Goal: Transaction & Acquisition: Obtain resource

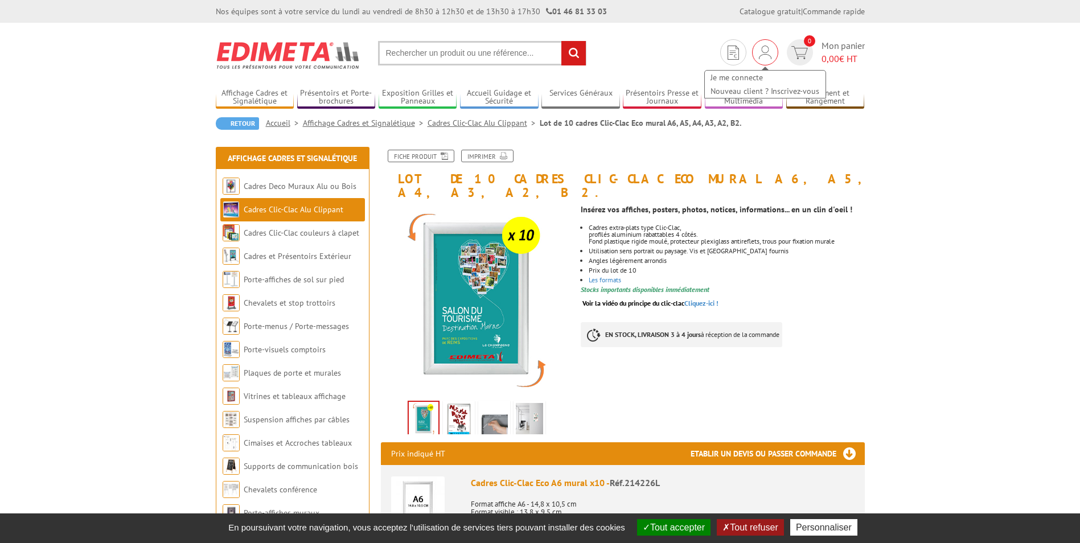
click at [767, 51] on img at bounding box center [765, 53] width 13 height 14
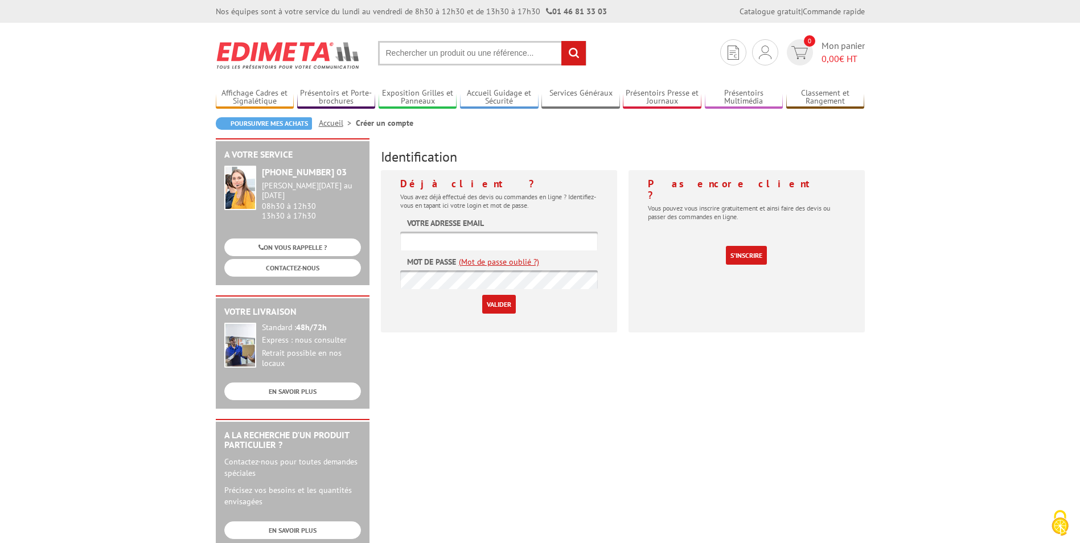
click at [470, 243] on input "text" at bounding box center [499, 241] width 198 height 19
type input "servicefinancier@creps-vichy.sports.gouv.fr"
click at [567, 240] on input "[EMAIL_ADDRESS][DOMAIN_NAME]" at bounding box center [499, 241] width 198 height 19
click at [485, 261] on link "(Mot de passe oublié ?)" at bounding box center [499, 261] width 80 height 11
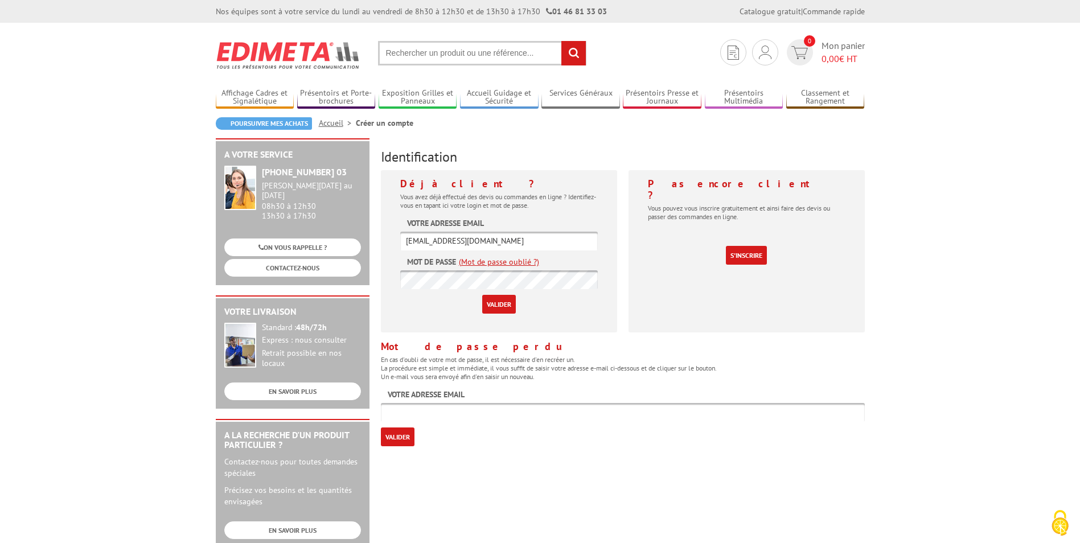
click at [413, 413] on input "text" at bounding box center [623, 412] width 484 height 19
click at [473, 448] on div "A votre service +33 (0)1 46 81 33 03 Du Lundi au Vendredi 08h30 à 12h30 13h30 à…" at bounding box center [540, 441] width 660 height 607
click at [450, 412] on input "text" at bounding box center [623, 412] width 484 height 19
type input "[EMAIL_ADDRESS][PERSON_NAME][DOMAIN_NAME]"
click at [404, 434] on input "Valider" at bounding box center [398, 437] width 34 height 19
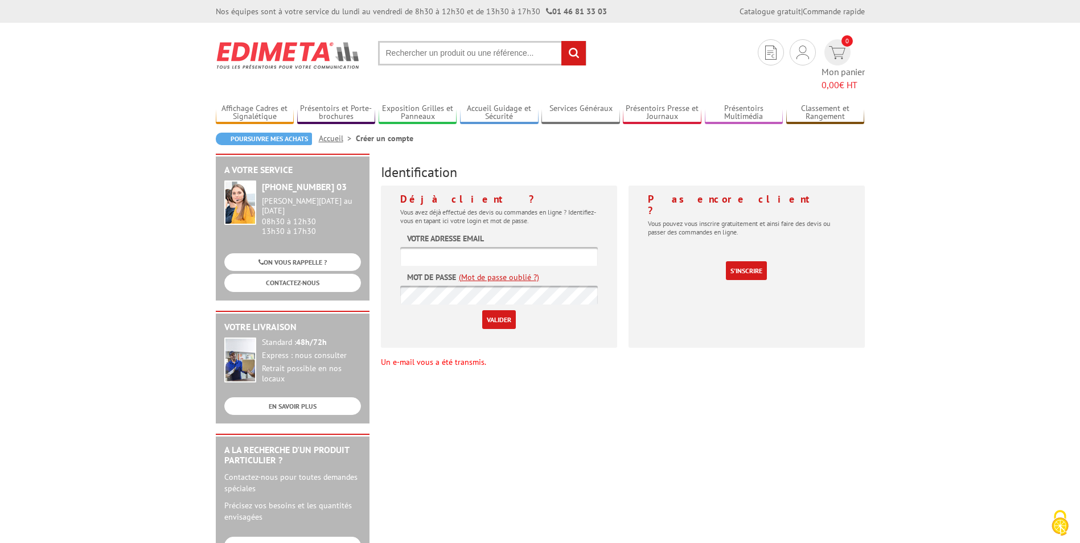
click at [510, 247] on input "text" at bounding box center [499, 256] width 198 height 19
type input "carole.leroy@creps-vichy.sports.gouv.fr"
click at [486, 272] on link "(Mot de passe oublié ?)" at bounding box center [499, 277] width 80 height 11
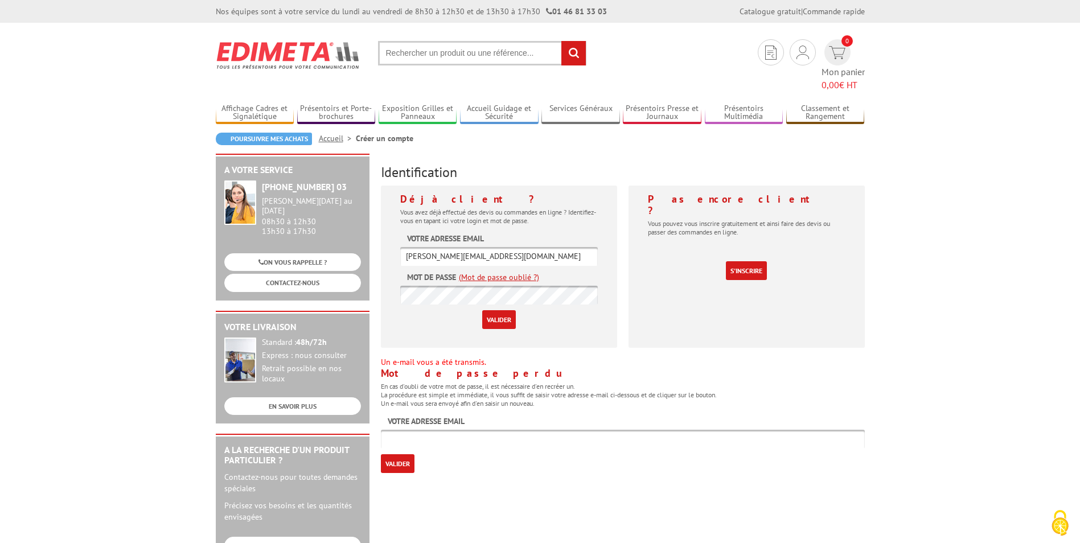
click at [408, 430] on input "text" at bounding box center [623, 439] width 484 height 19
type input "carole.leroy@creps-vichy.sports.gouv.fr"
click at [392, 454] on input "Valider" at bounding box center [398, 463] width 34 height 19
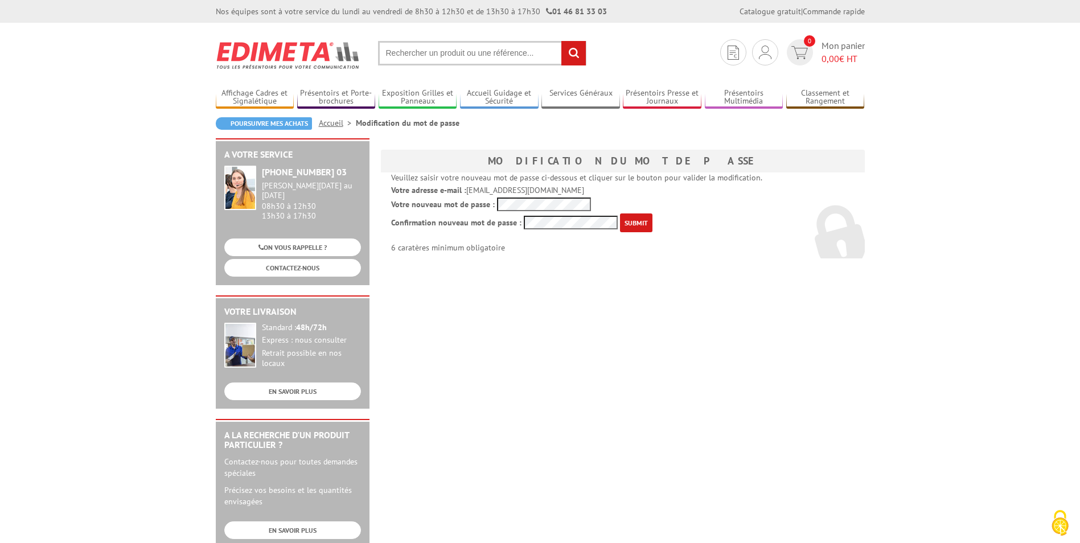
click at [646, 221] on input "submit" at bounding box center [636, 223] width 32 height 19
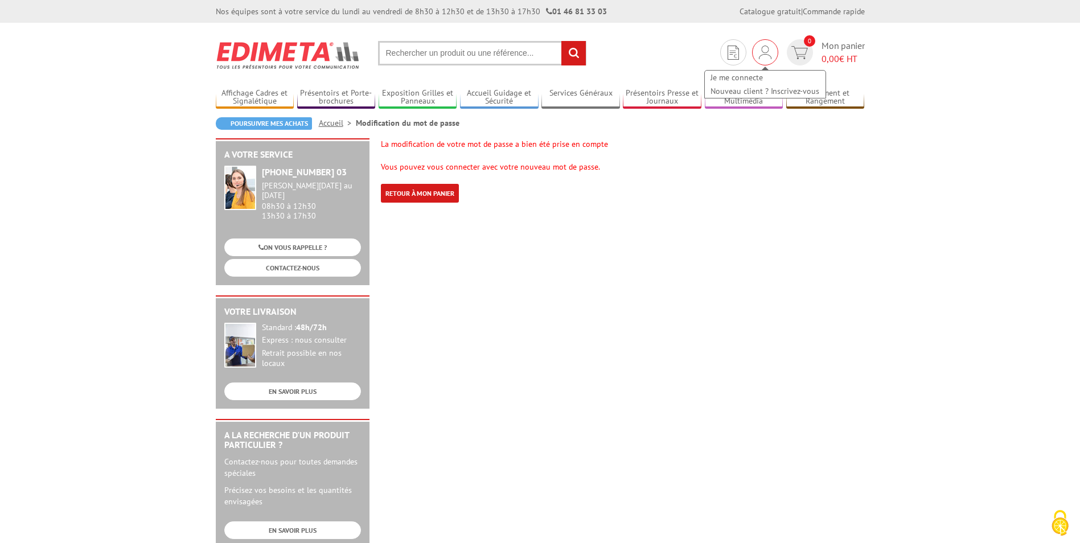
click at [764, 52] on img at bounding box center [765, 53] width 13 height 14
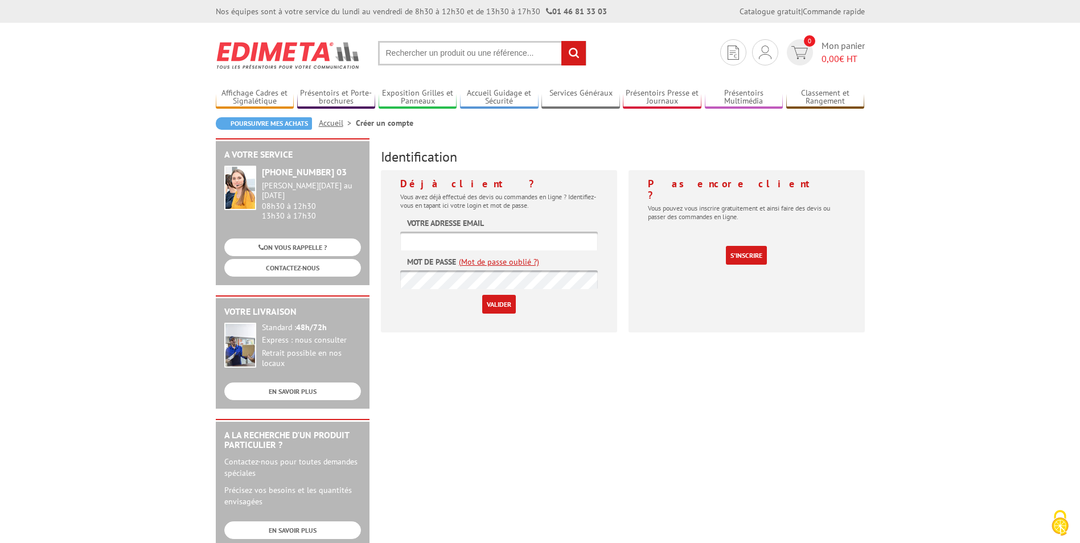
type input "[EMAIL_ADDRESS][DOMAIN_NAME]"
click at [506, 302] on input "Valider" at bounding box center [499, 304] width 34 height 19
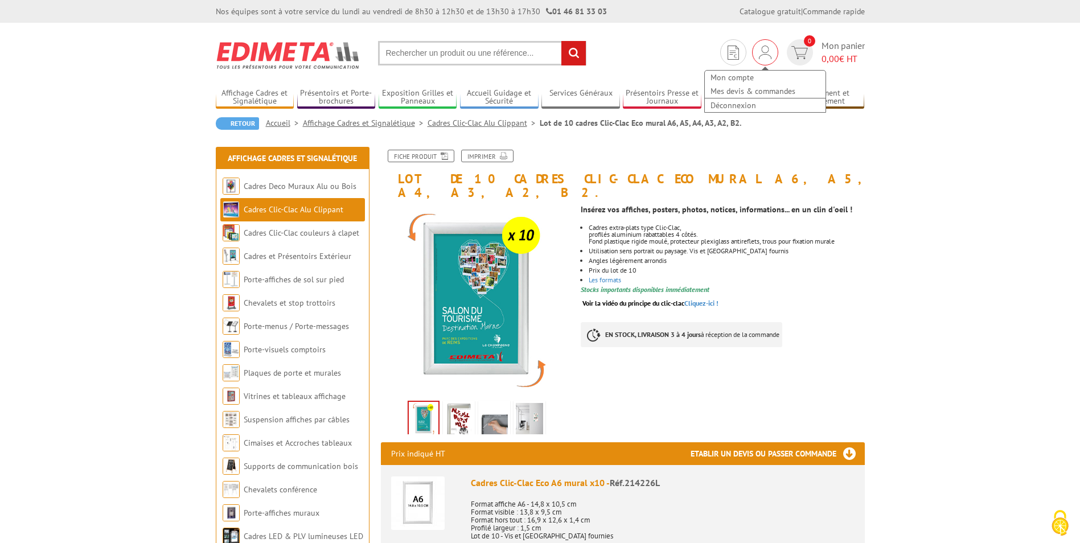
click at [762, 54] on img at bounding box center [765, 53] width 13 height 14
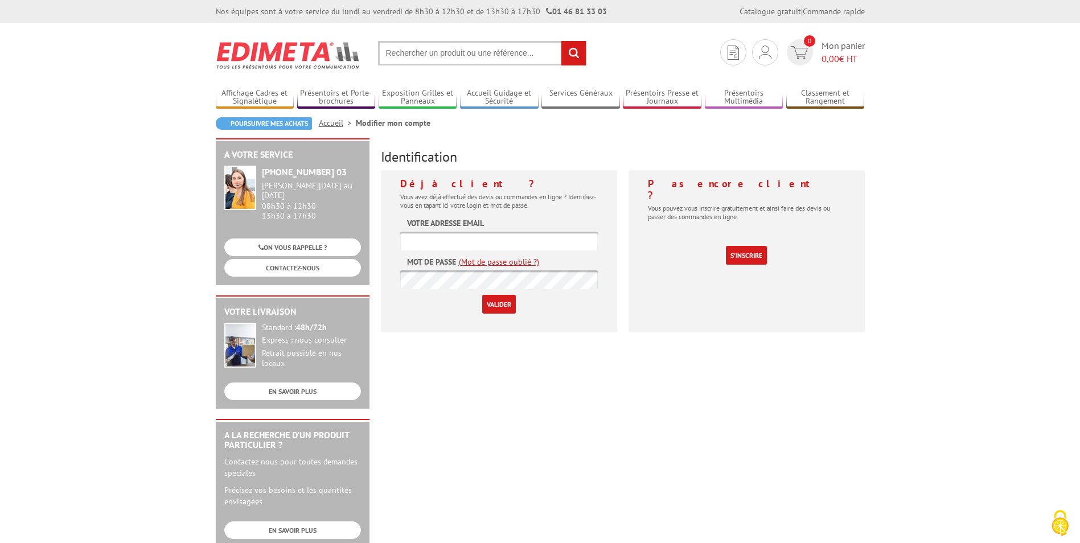
type input "[EMAIL_ADDRESS][DOMAIN_NAME]"
click at [501, 304] on input "Valider" at bounding box center [499, 304] width 34 height 19
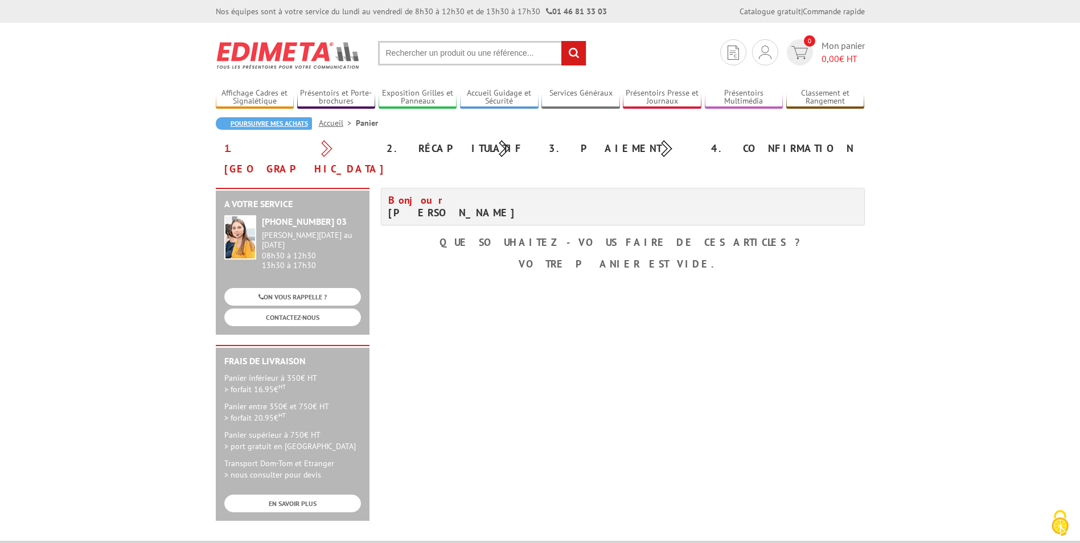
click at [277, 124] on link "Poursuivre mes achats" at bounding box center [264, 123] width 96 height 13
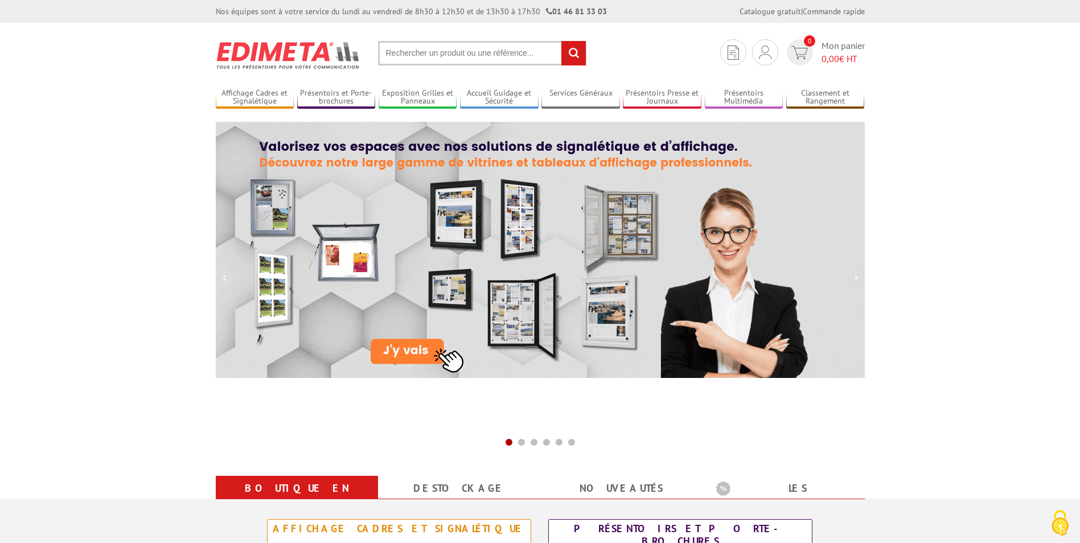
click at [415, 55] on input "text" at bounding box center [482, 53] width 208 height 24
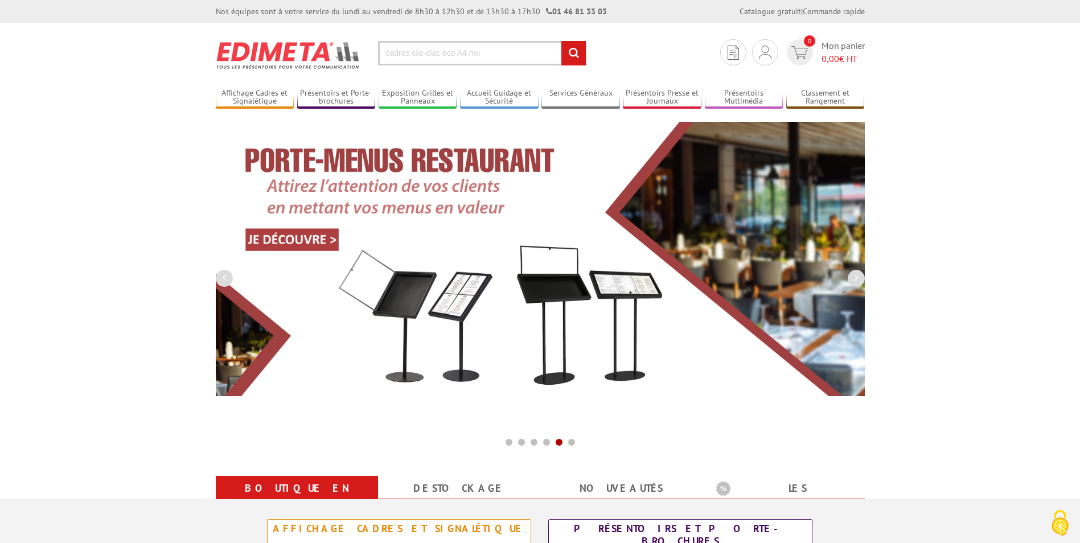
click at [456, 54] on input "cadres clic-clac eco A4 mu" at bounding box center [482, 53] width 208 height 24
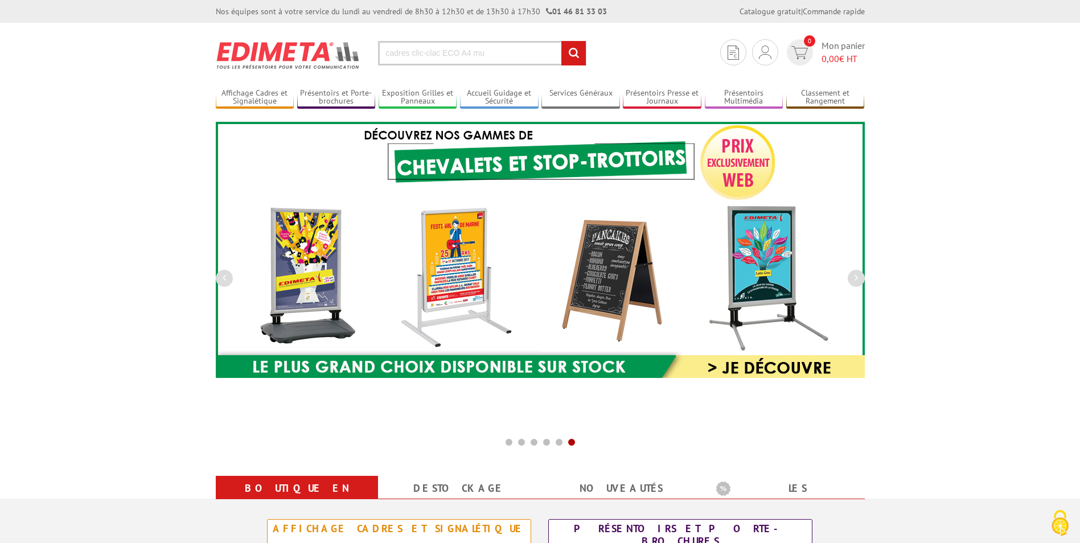
click at [491, 50] on input "cadres clic-clac ECO A4 mu" at bounding box center [482, 53] width 208 height 24
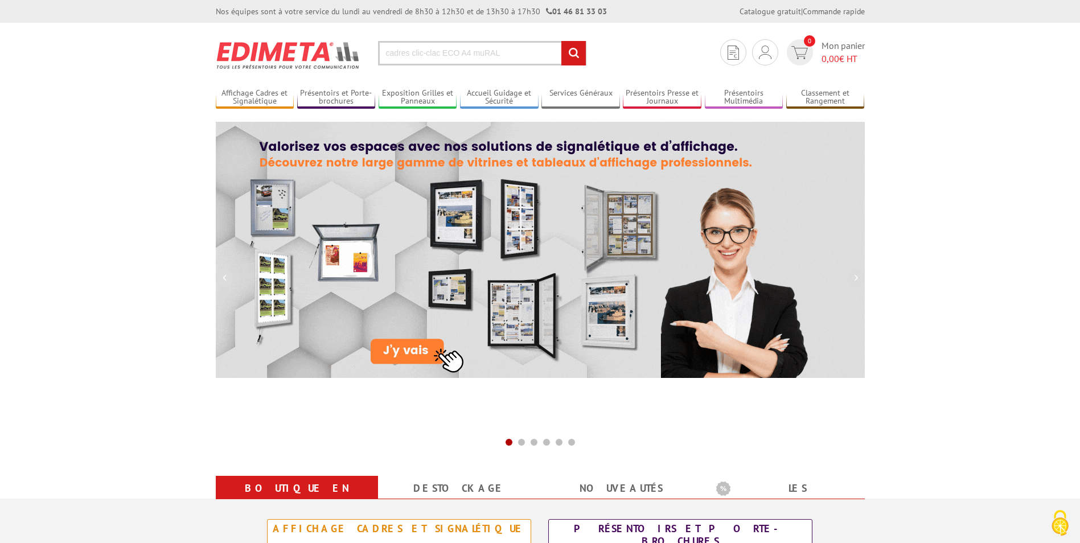
type input "cadres clic-clac ECO A4 muRAL"
click at [574, 52] on input "rechercher" at bounding box center [573, 53] width 24 height 24
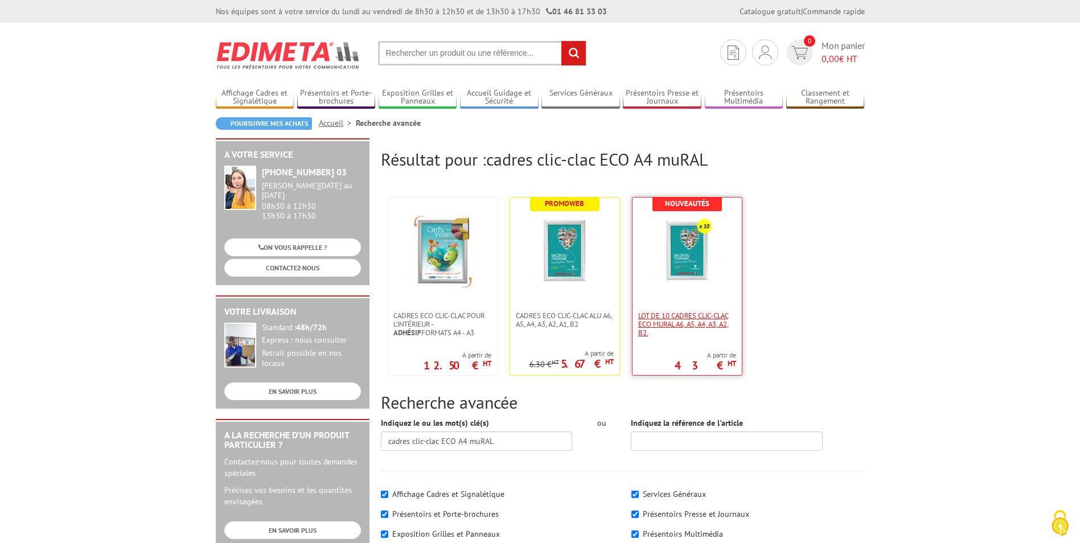
click at [687, 323] on span "Lot de 10 cadres Clic-Clac Eco mural A6, A5, A4, A3, A2, B2." at bounding box center [687, 324] width 98 height 26
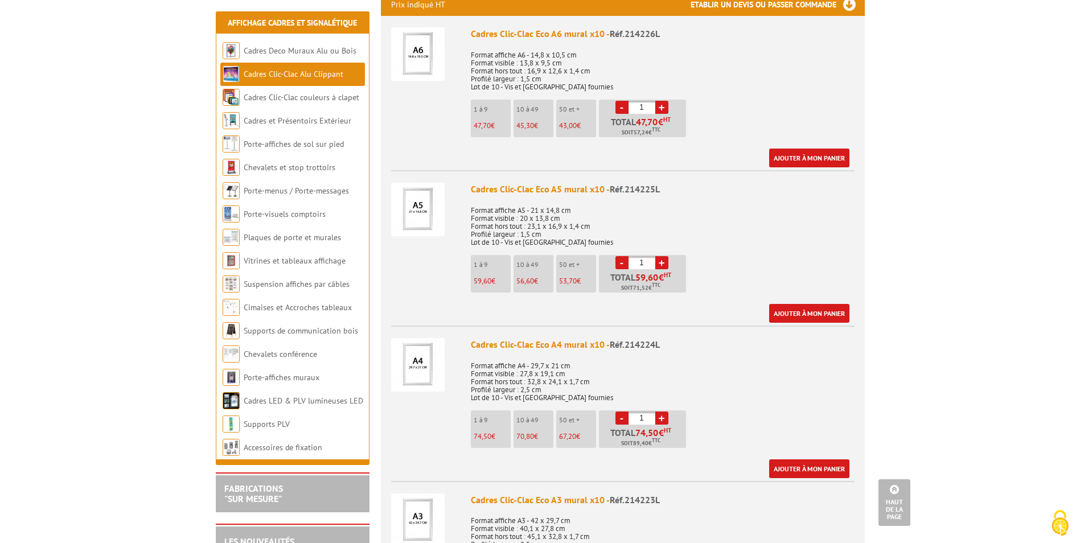
scroll to position [455, 0]
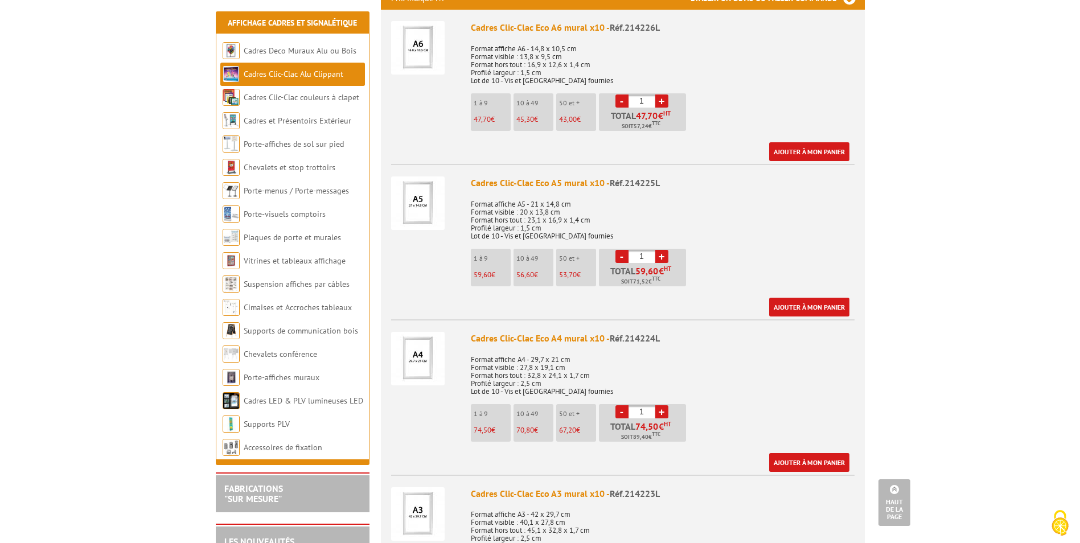
click at [663, 405] on link "+" at bounding box center [661, 411] width 13 height 13
type input "2"
click at [814, 453] on link "Ajouter à mon panier" at bounding box center [809, 462] width 80 height 19
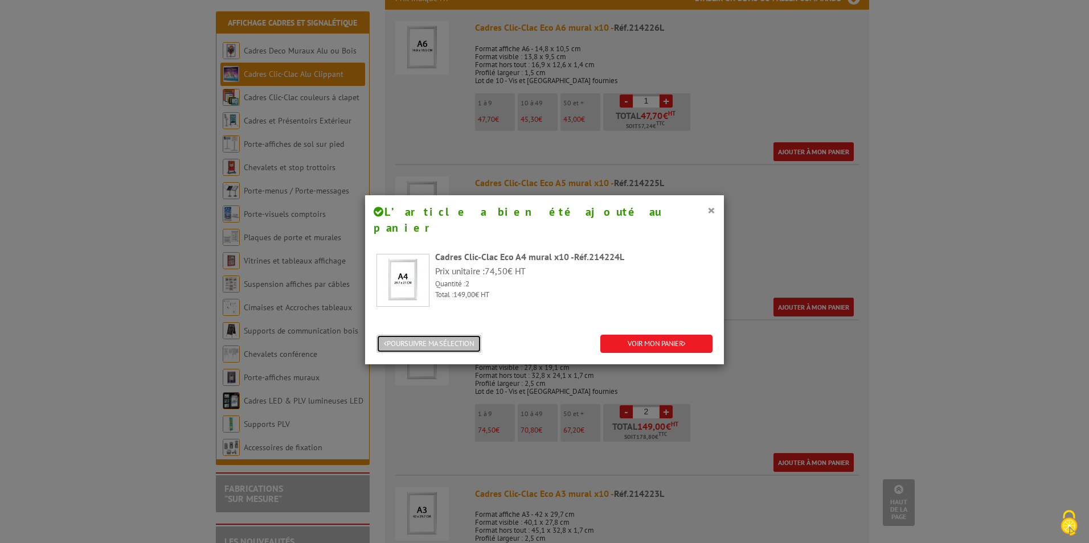
click at [442, 335] on button "POURSUIVRE MA SÉLECTION" at bounding box center [428, 344] width 105 height 19
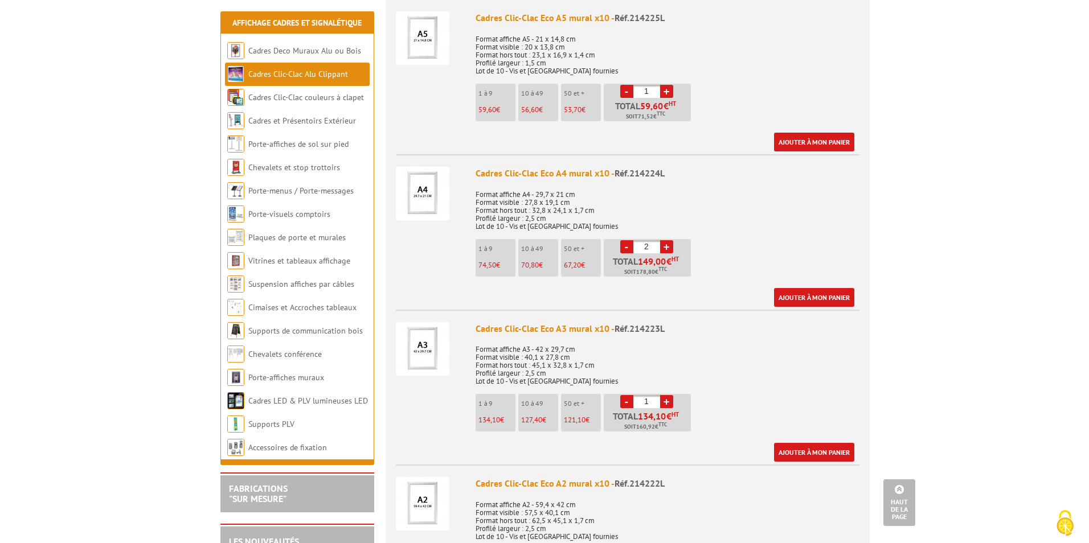
scroll to position [626, 0]
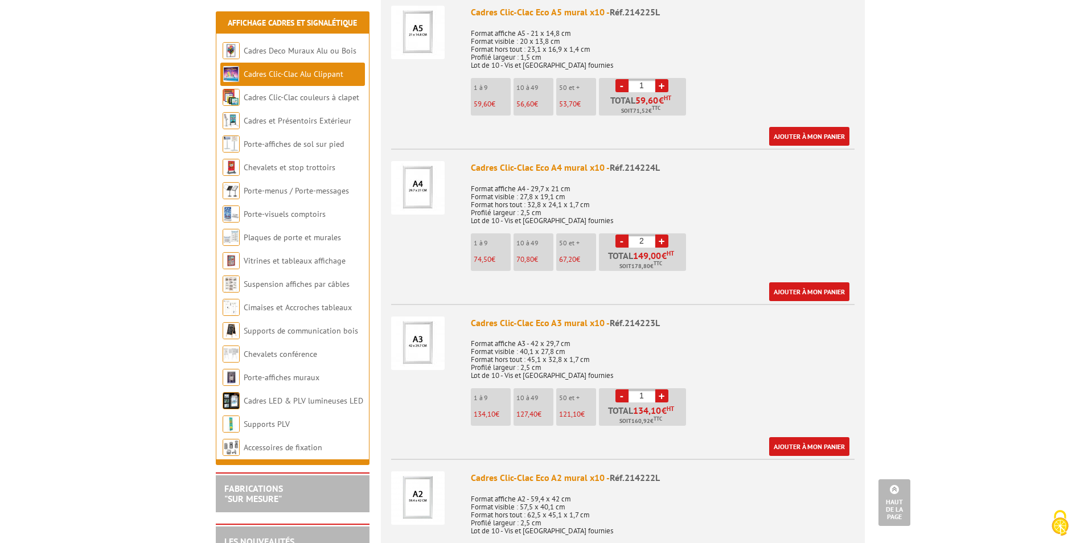
click at [662, 389] on link "+" at bounding box center [661, 395] width 13 height 13
type input "2"
click at [810, 437] on link "Ajouter à mon panier" at bounding box center [809, 446] width 80 height 19
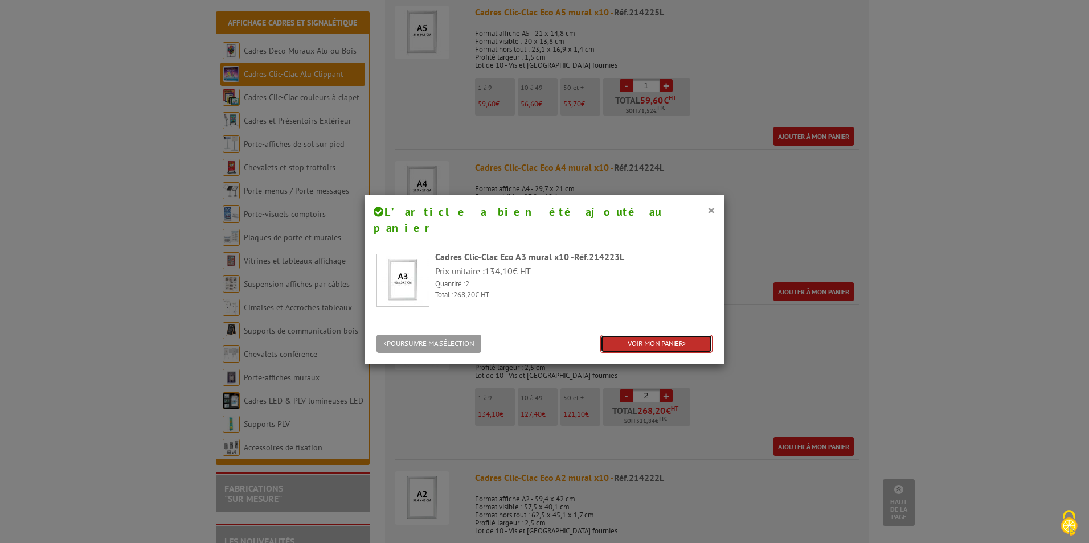
click at [664, 335] on link "VOIR MON PANIER" at bounding box center [656, 344] width 112 height 19
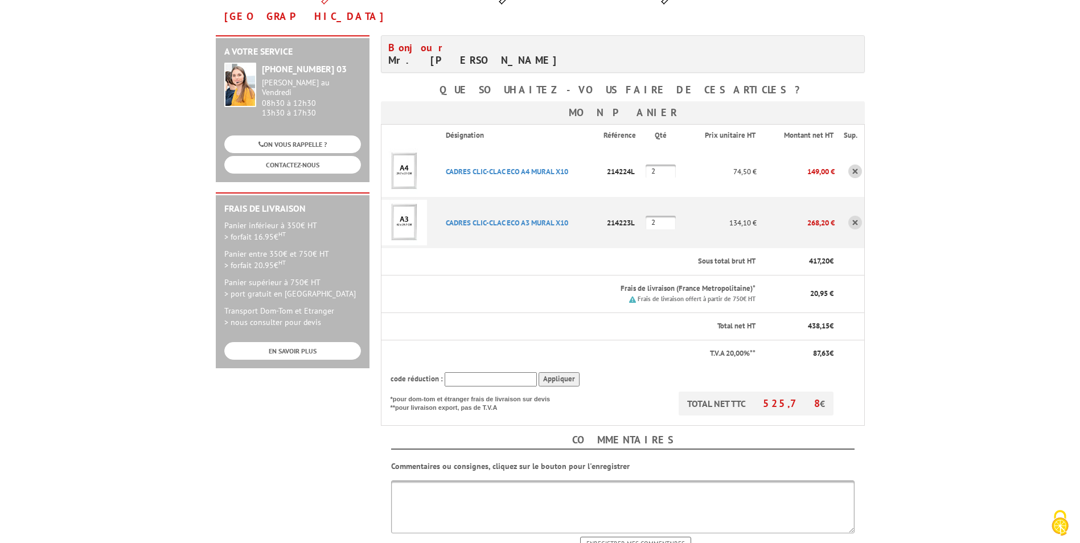
scroll to position [228, 0]
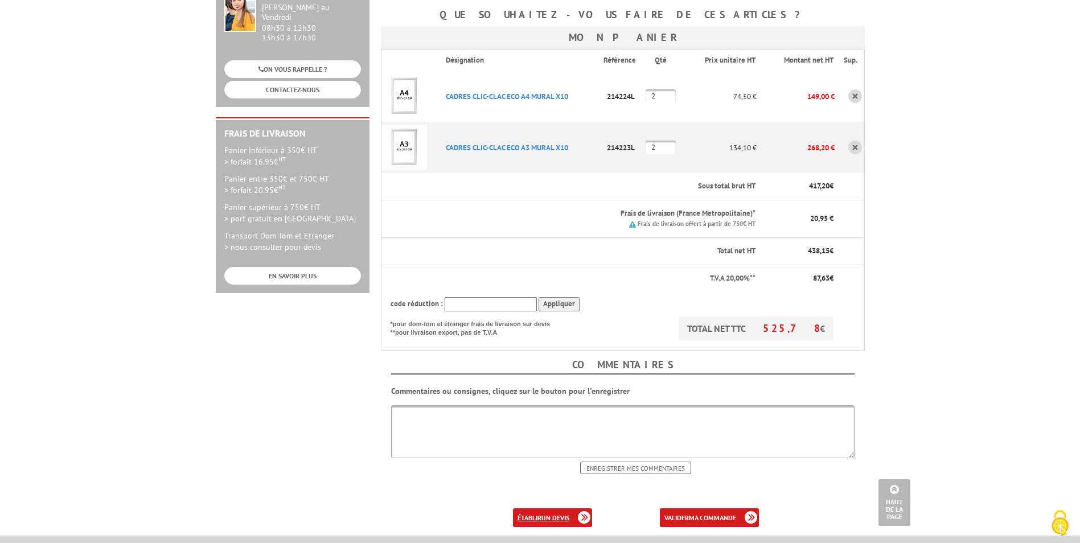
click at [544, 514] on b "un devis" at bounding box center [555, 518] width 28 height 9
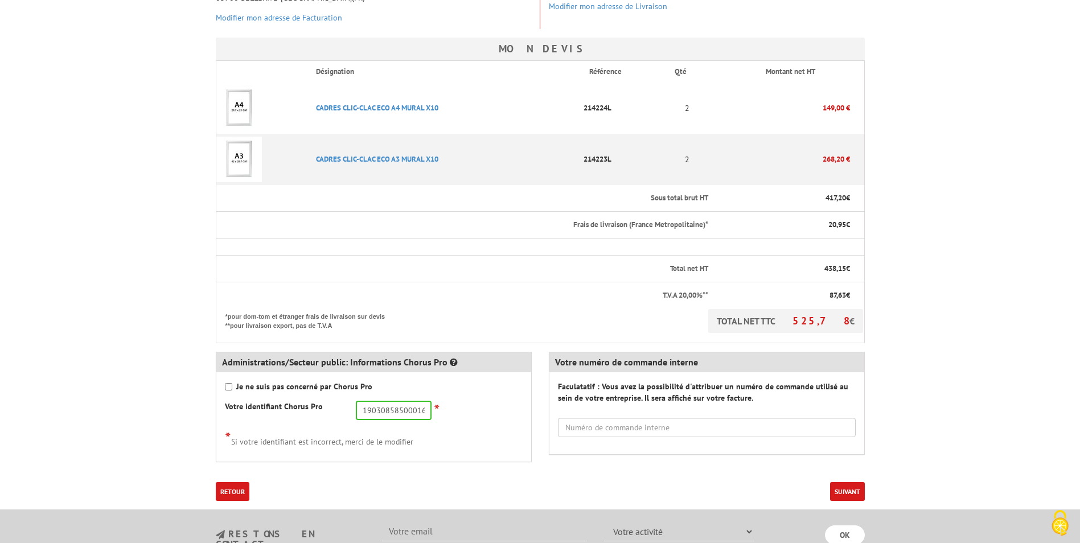
scroll to position [285, 0]
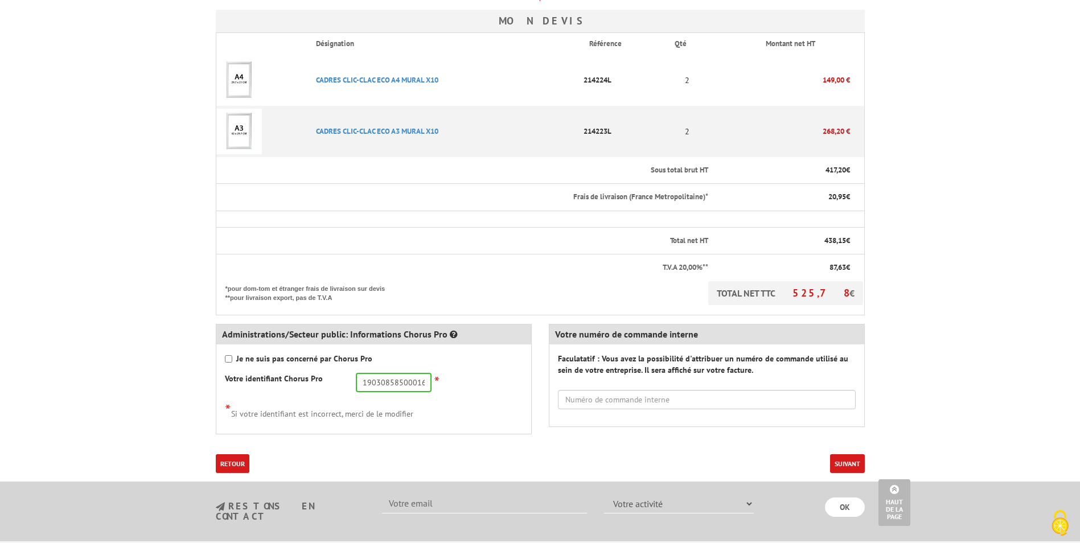
click at [849, 454] on button "Suivant" at bounding box center [847, 463] width 35 height 19
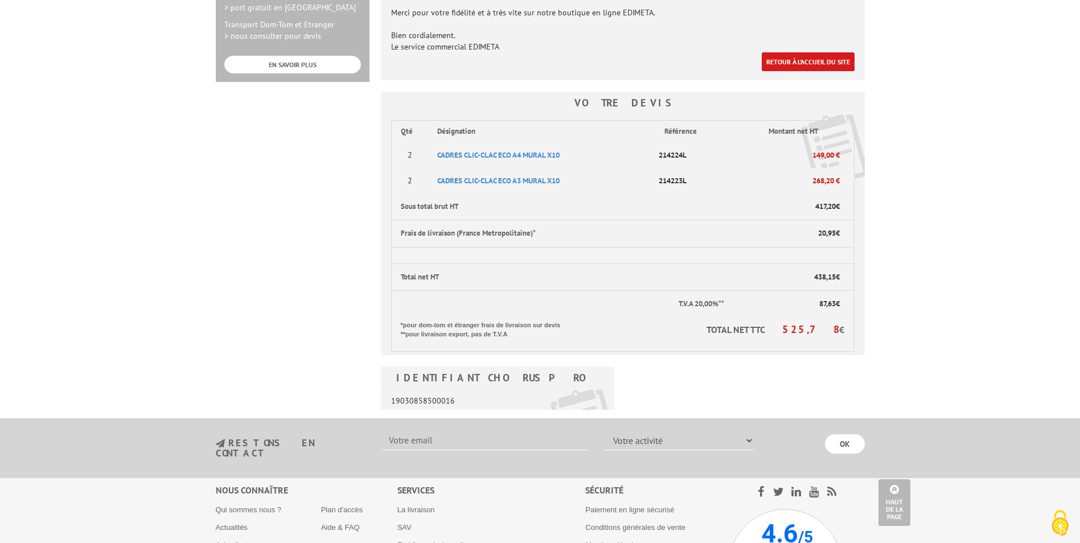
scroll to position [399, 0]
